Goal: Task Accomplishment & Management: Complete application form

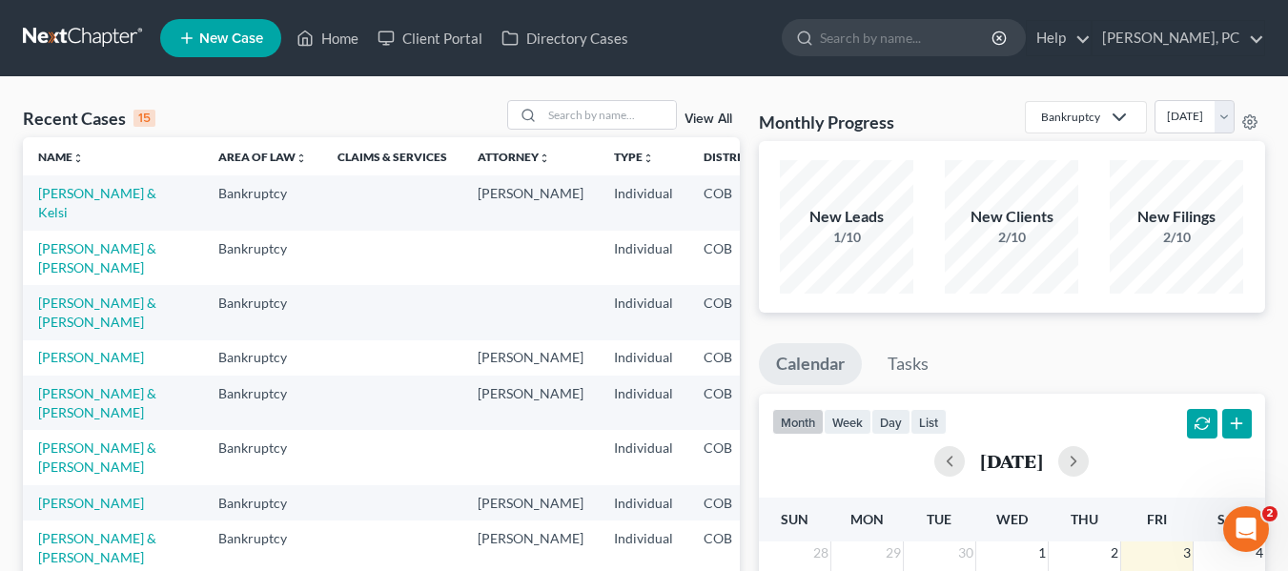
click at [888, 59] on ul "New Case Home Client Portal Directory Cases - No Result - See all results Or Pr…" at bounding box center [712, 38] width 1105 height 50
click at [875, 36] on input "search" at bounding box center [907, 37] width 174 height 35
type input "[PERSON_NAME]"
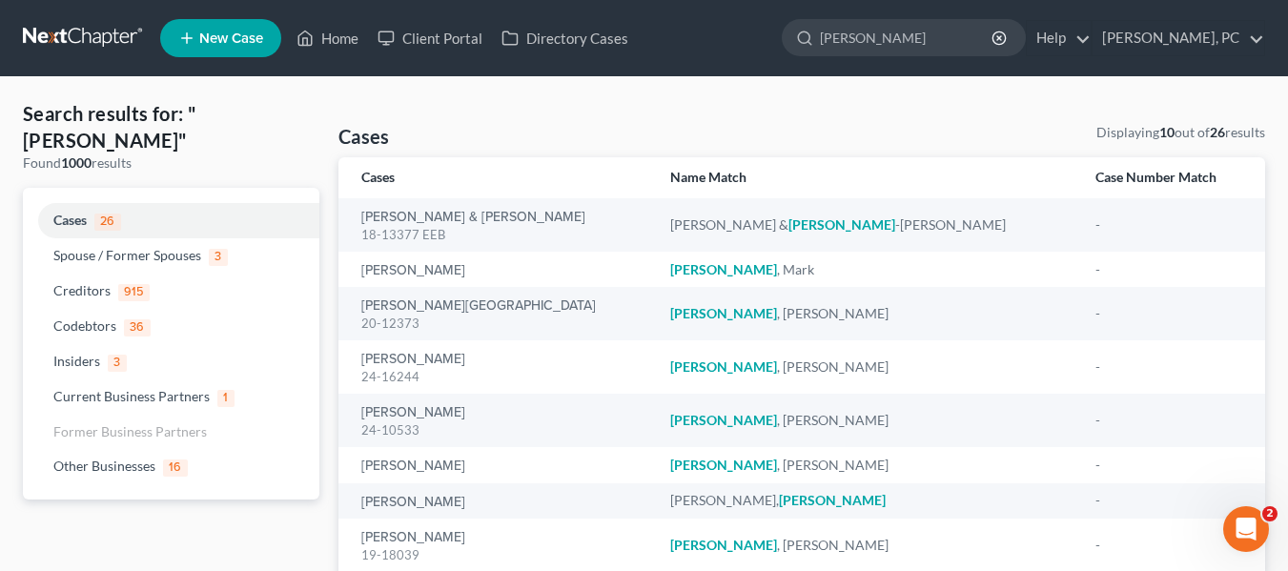
click at [189, 24] on link "New Case" at bounding box center [220, 38] width 121 height 38
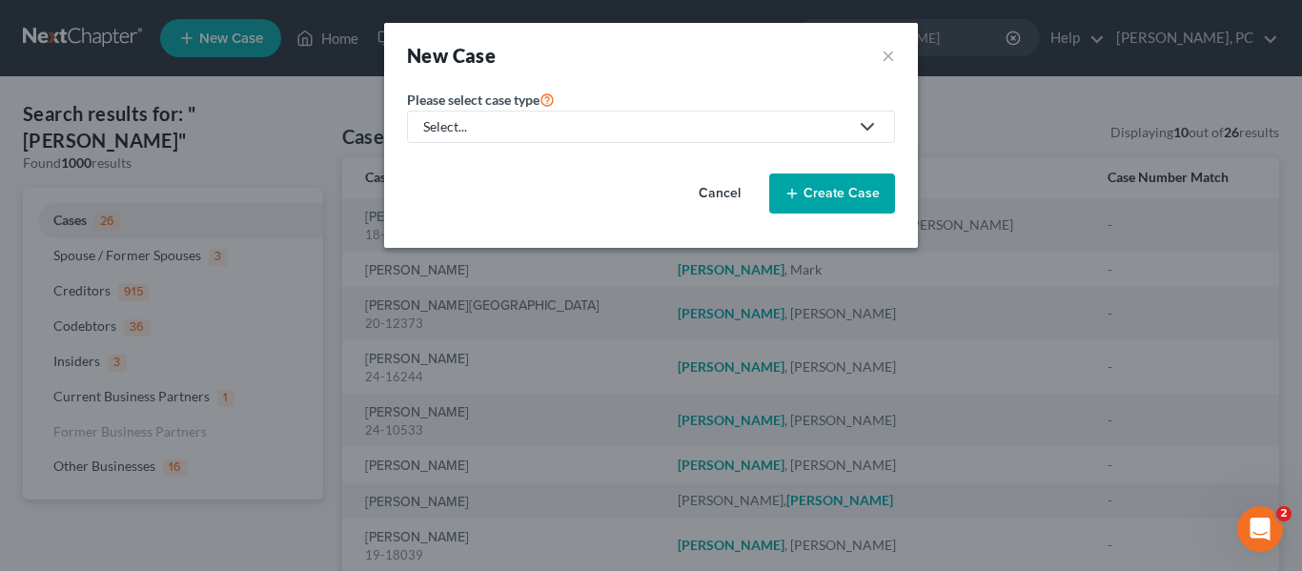
click at [793, 124] on div "Select..." at bounding box center [635, 126] width 425 height 19
click at [476, 168] on div "Bankruptcy" at bounding box center [459, 164] width 69 height 19
select select "11"
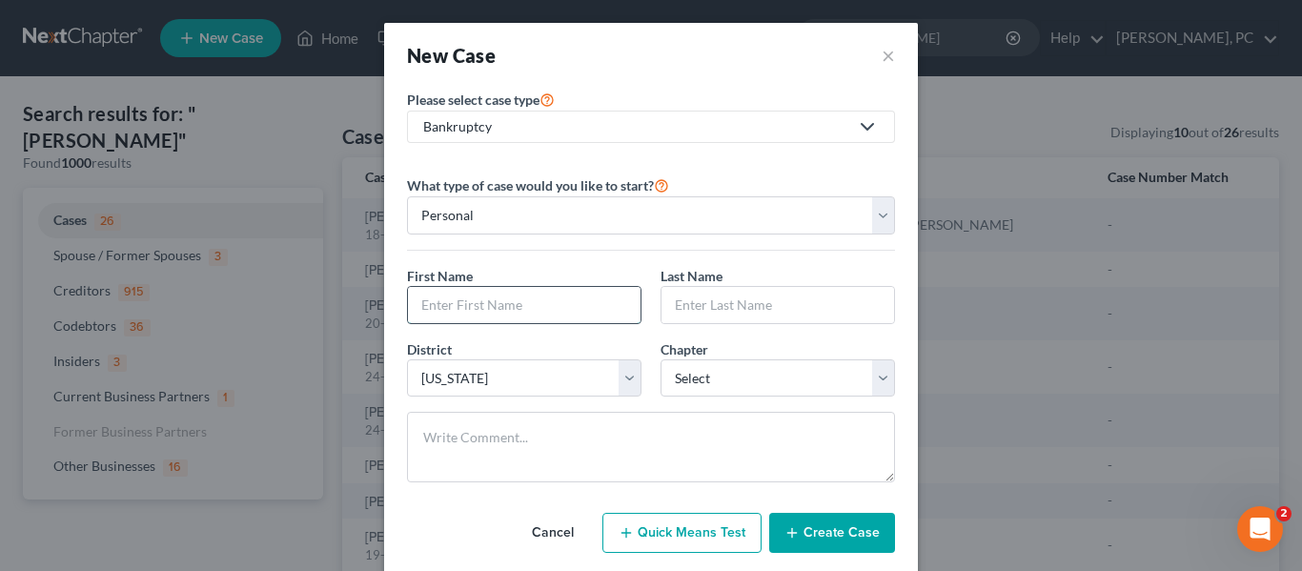
click at [524, 309] on input "text" at bounding box center [524, 305] width 233 height 36
type input "[PERSON_NAME]"
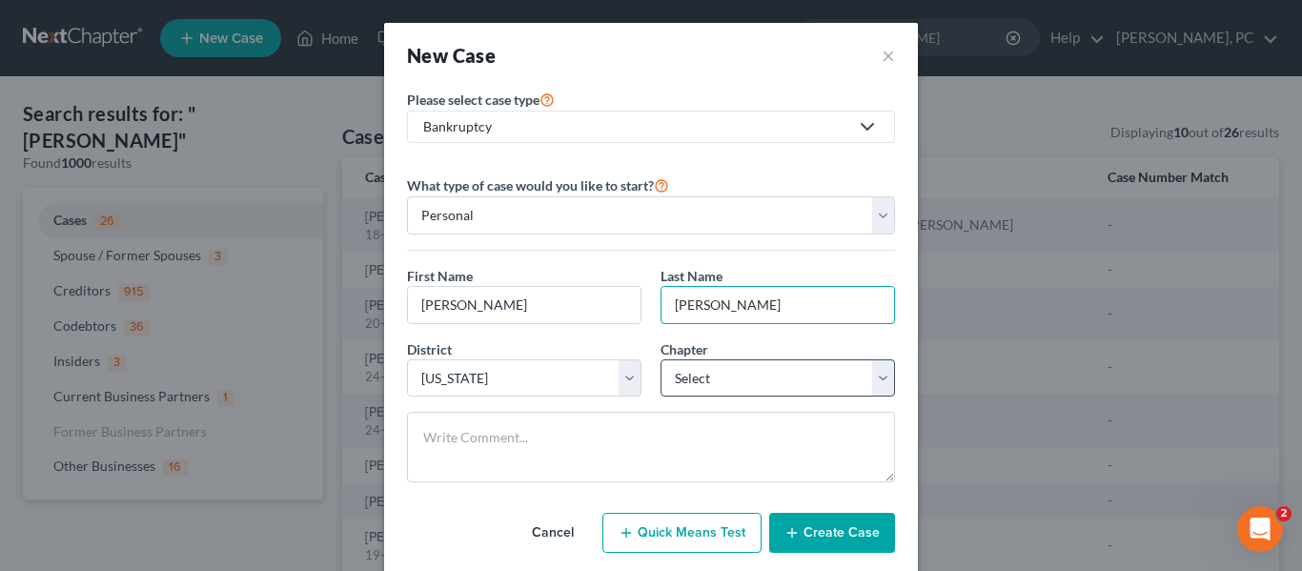
type input "[PERSON_NAME]"
click at [747, 384] on select "Select 7 11 12 13" at bounding box center [778, 378] width 235 height 38
select select "3"
click at [661, 359] on select "Select 7 11 12 13" at bounding box center [778, 378] width 235 height 38
click at [701, 132] on div "Bankruptcy" at bounding box center [635, 126] width 425 height 19
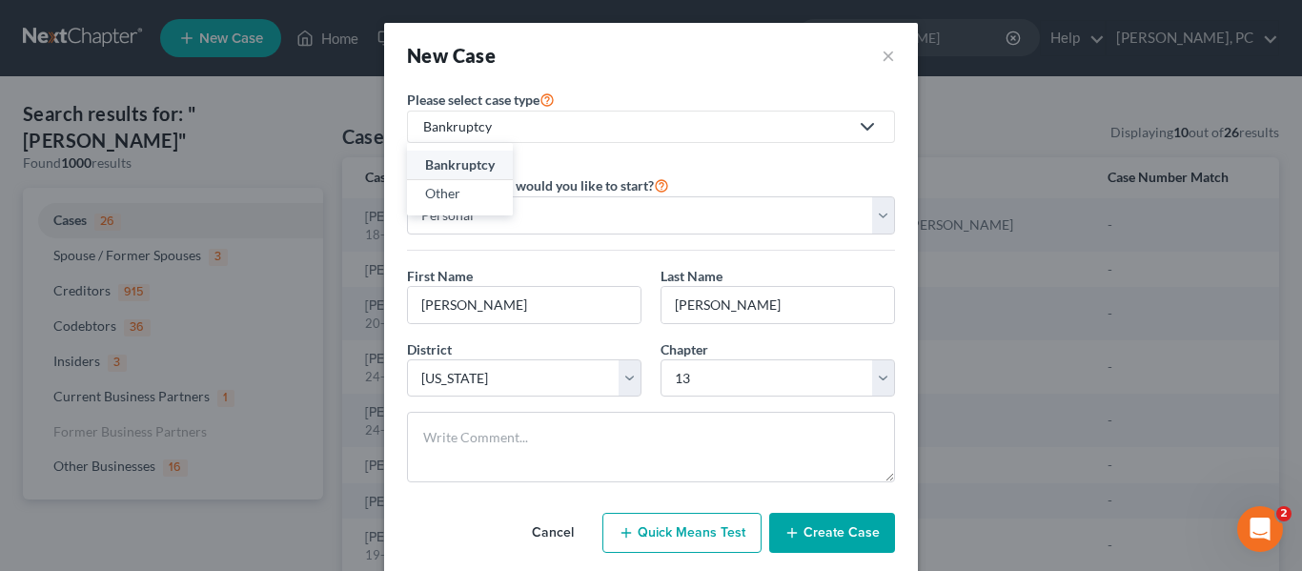
click at [753, 169] on div "What type of case would you like to start? Personal Business First Name * [PERS…" at bounding box center [651, 327] width 488 height 339
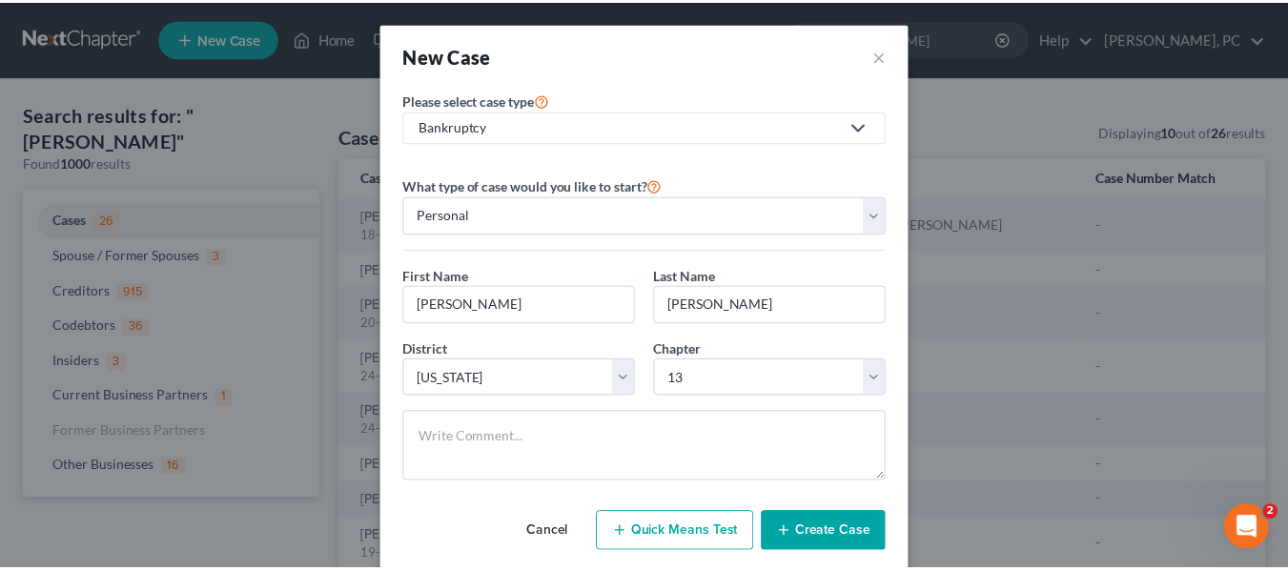
scroll to position [39, 0]
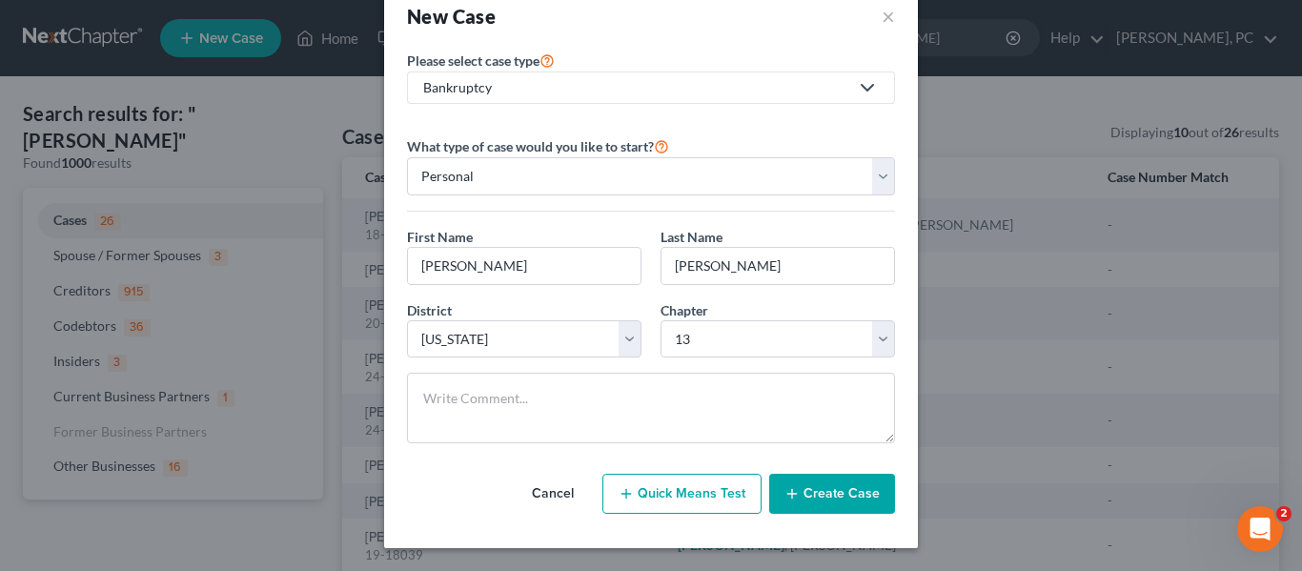
click at [823, 490] on button "Create Case" at bounding box center [832, 494] width 126 height 40
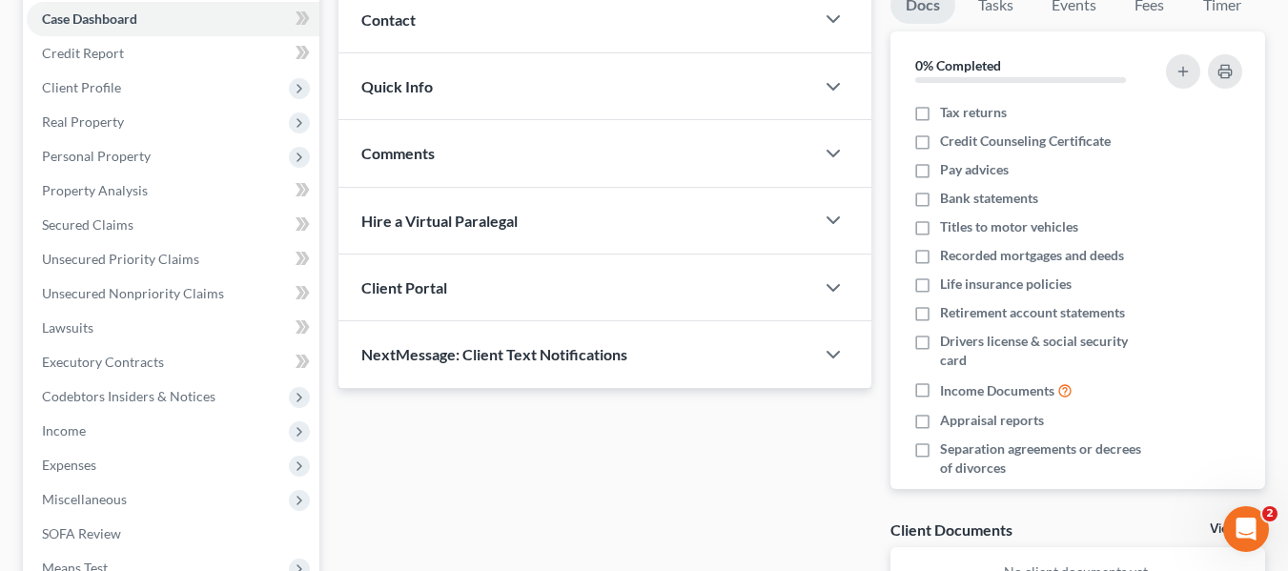
scroll to position [208, 0]
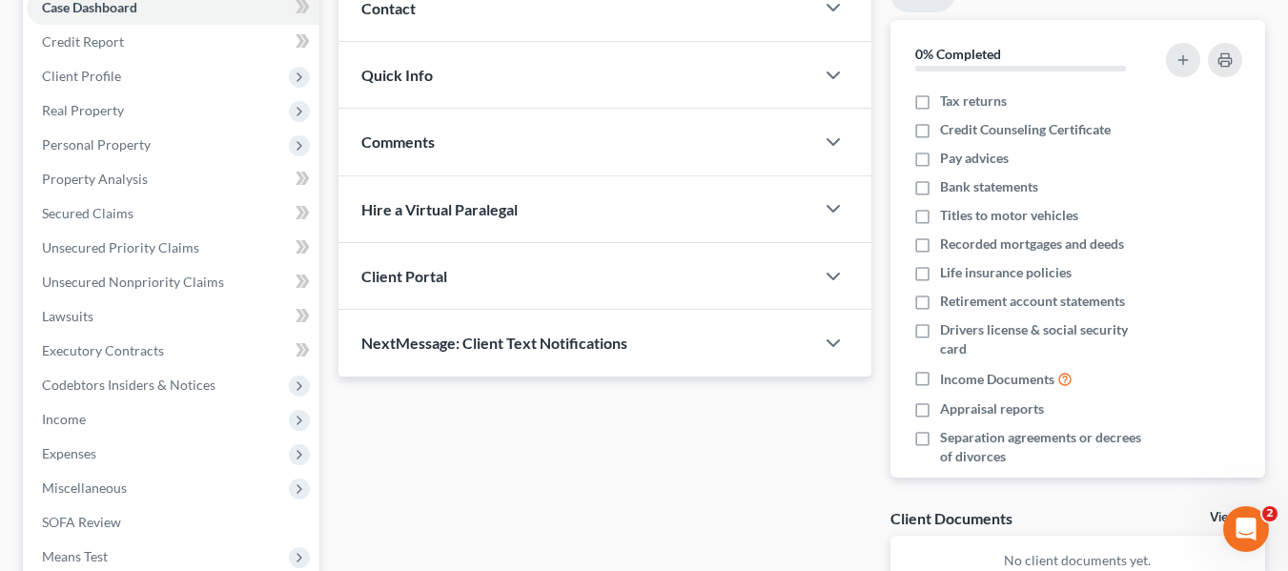
click at [587, 291] on div "Client Portal" at bounding box center [576, 276] width 476 height 66
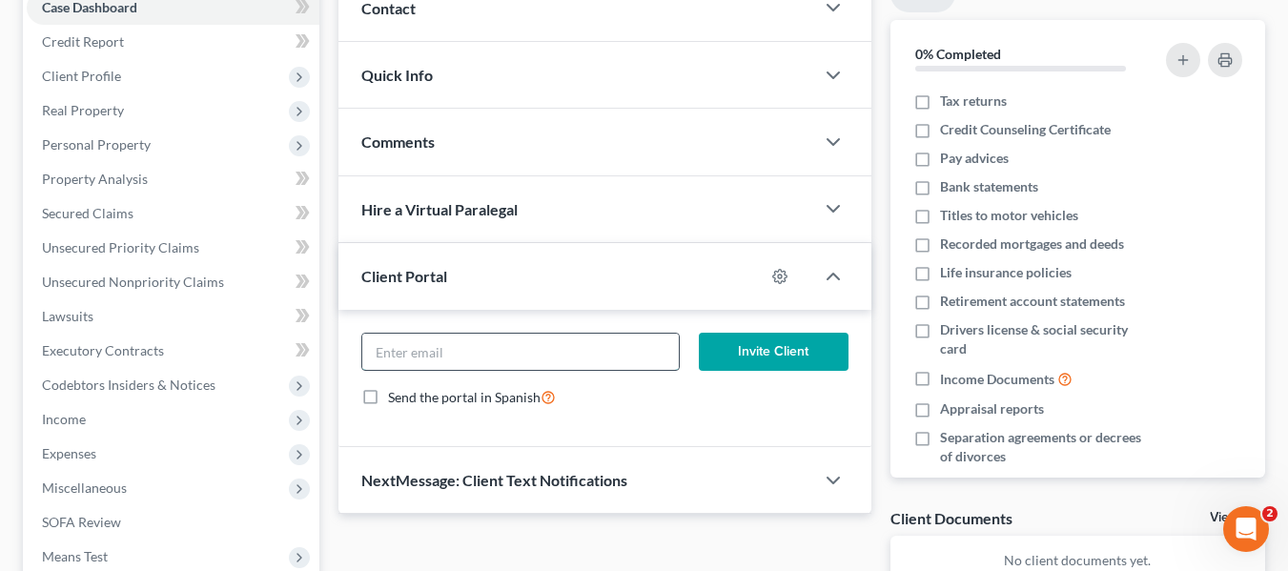
click at [486, 349] on input "email" at bounding box center [520, 352] width 317 height 36
click at [507, 362] on input "email" at bounding box center [520, 352] width 317 height 36
paste input "[EMAIL_ADDRESS][DOMAIN_NAME]"
type input "[EMAIL_ADDRESS][DOMAIN_NAME]"
click at [782, 354] on button "Invite Client" at bounding box center [774, 352] width 150 height 38
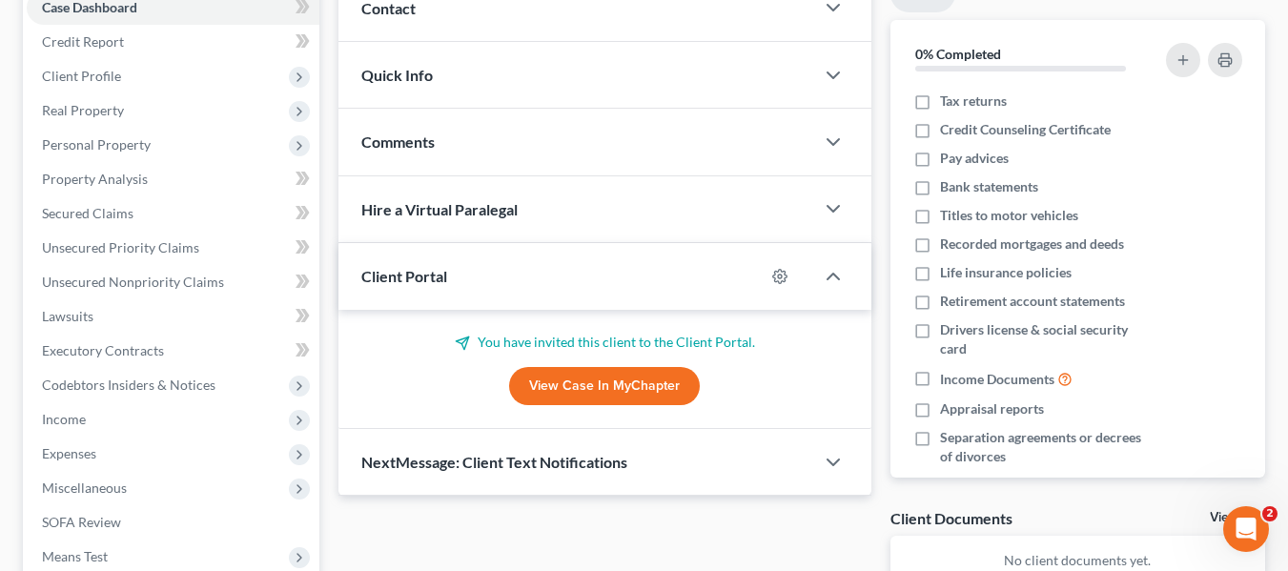
scroll to position [0, 0]
